Goal: Transaction & Acquisition: Purchase product/service

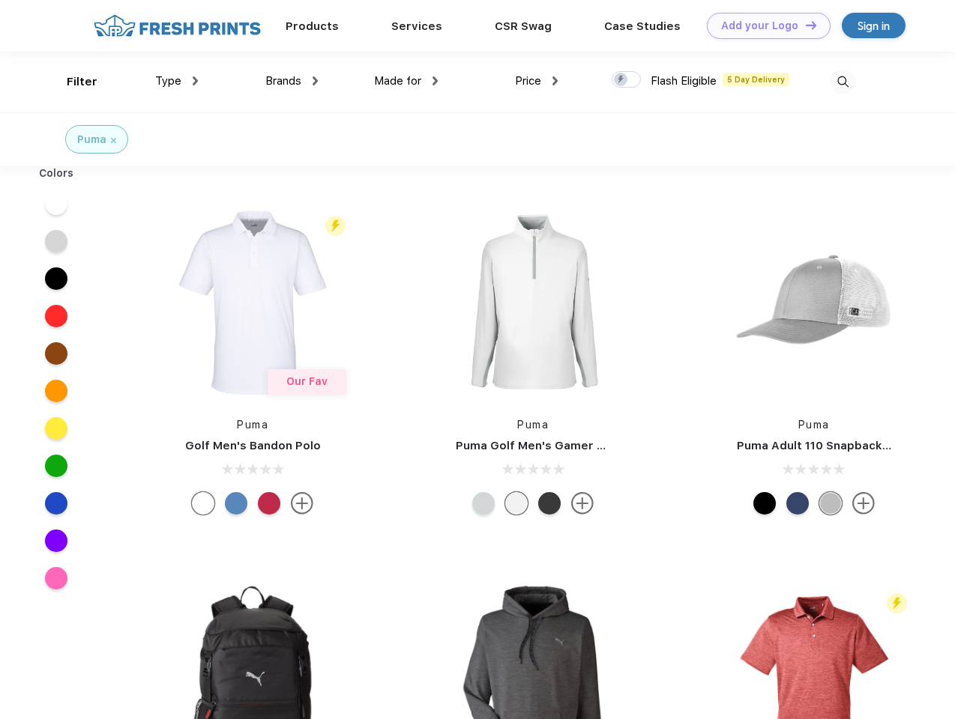
scroll to position [1, 0]
click at [763, 25] on link "Add your Logo Design Tool" at bounding box center [769, 26] width 124 height 26
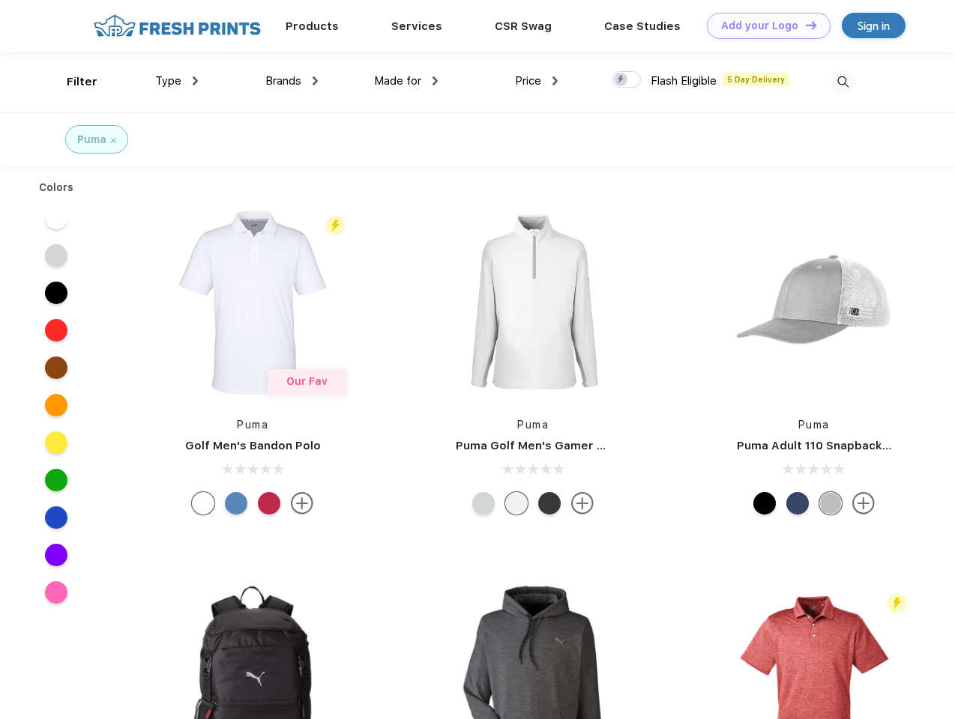
click at [0, 0] on div "Design Tool" at bounding box center [0, 0] width 0 height 0
click at [804, 25] on link "Add your Logo Design Tool" at bounding box center [769, 26] width 124 height 26
click at [72, 82] on div "Filter" at bounding box center [82, 81] width 31 height 17
click at [177, 81] on span "Type" at bounding box center [168, 80] width 26 height 13
click at [291, 81] on span "Brands" at bounding box center [283, 80] width 36 height 13
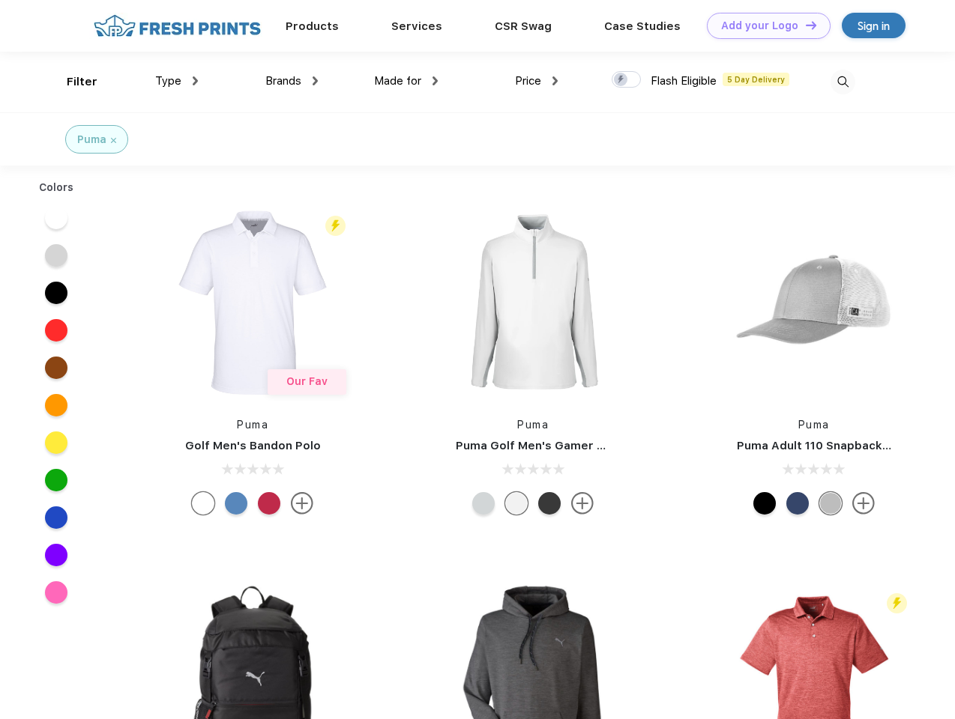
click at [406, 81] on span "Made for" at bounding box center [397, 80] width 47 height 13
click at [536, 81] on span "Price" at bounding box center [528, 80] width 26 height 13
click at [626, 80] on div at bounding box center [625, 79] width 29 height 16
click at [621, 80] on input "checkbox" at bounding box center [616, 75] width 10 height 10
click at [842, 82] on img at bounding box center [842, 82] width 25 height 25
